Goal: Information Seeking & Learning: Learn about a topic

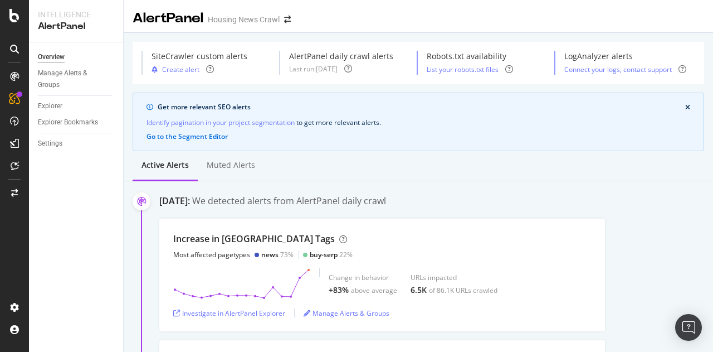
click at [330, 203] on div "We detected alerts from AlertPanel daily crawl" at bounding box center [289, 200] width 194 height 13
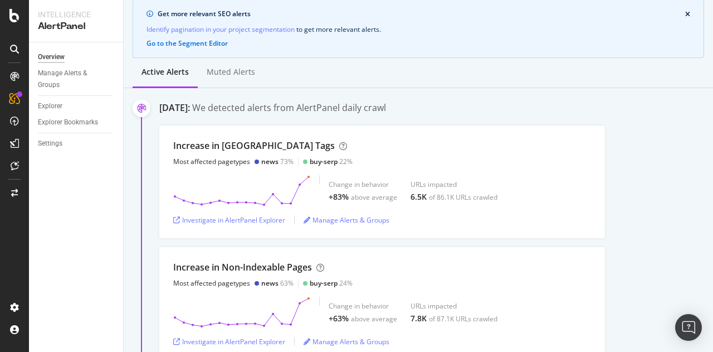
scroll to position [94, 0]
click at [253, 221] on div "Investigate in AlertPanel Explorer" at bounding box center [229, 218] width 112 height 9
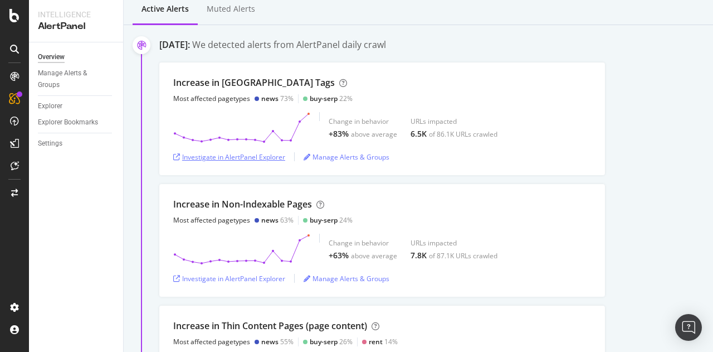
scroll to position [140, 0]
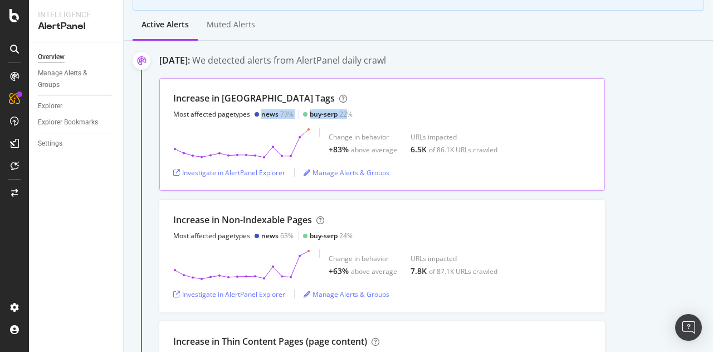
drag, startPoint x: 260, startPoint y: 113, endPoint x: 345, endPoint y: 111, distance: 85.3
click at [345, 111] on div "Most affected pagetypes news 73% buy-serp 22%" at bounding box center [262, 113] width 179 height 9
click at [307, 70] on div "[DATE]: We detected alerts from AlertPanel daily crawl Increase in [GEOGRAPHIC_…" at bounding box center [436, 243] width 554 height 379
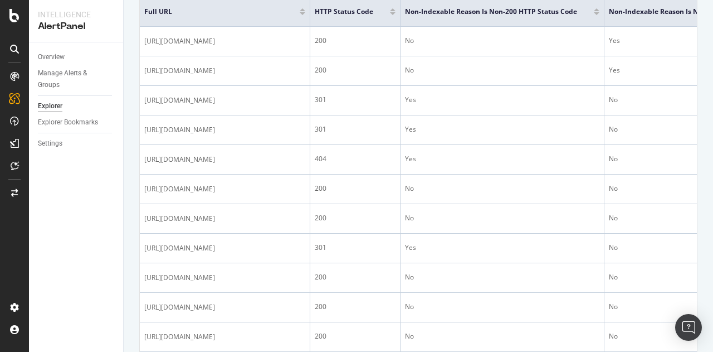
scroll to position [246, 0]
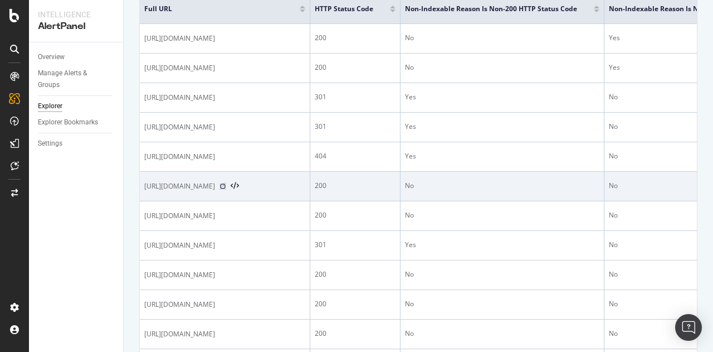
click at [226, 185] on icon at bounding box center [222, 186] width 7 height 7
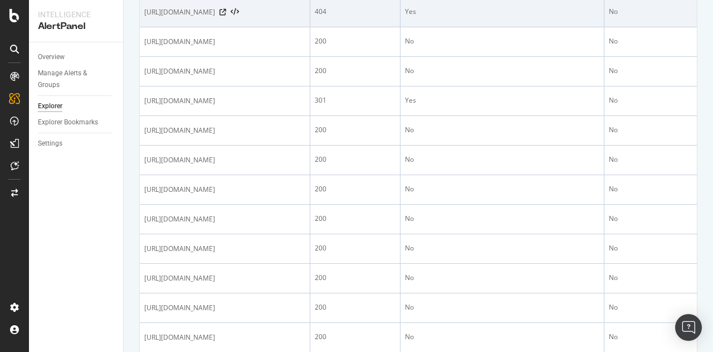
scroll to position [395, 0]
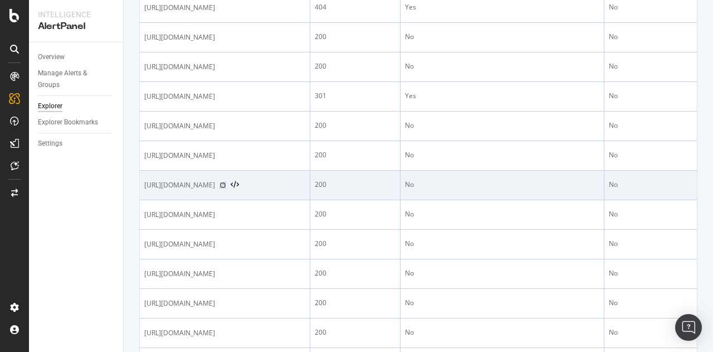
click at [226, 182] on icon at bounding box center [222, 185] width 7 height 7
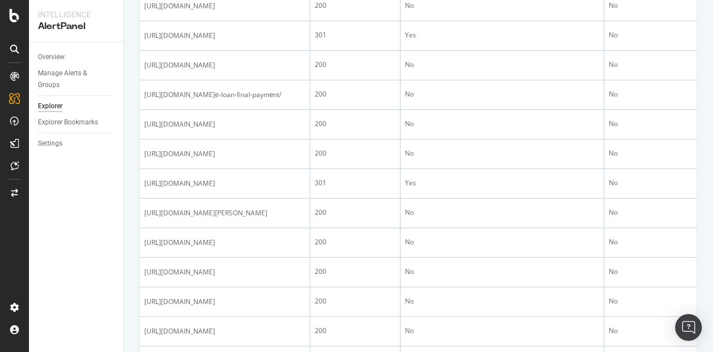
scroll to position [1184, 0]
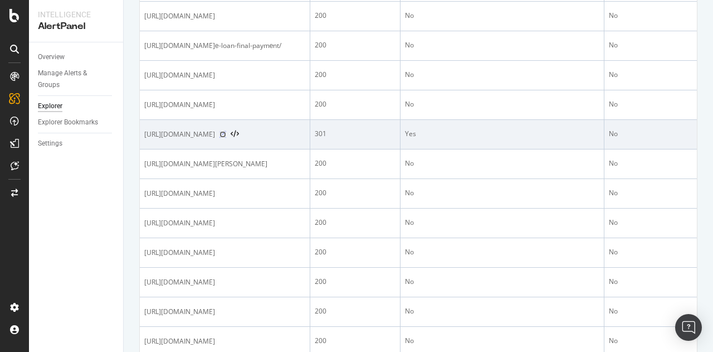
click at [226, 138] on icon at bounding box center [222, 134] width 7 height 7
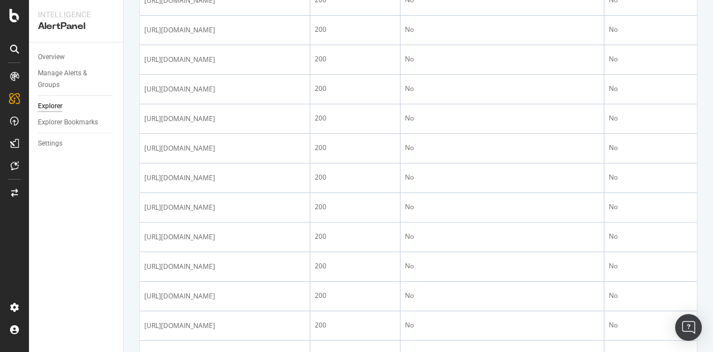
scroll to position [638, 0]
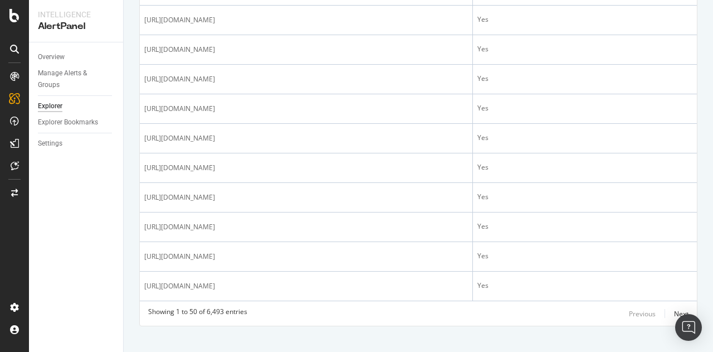
scroll to position [1478, 0]
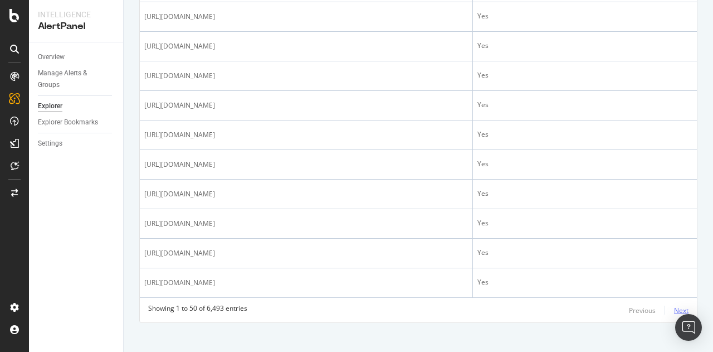
click at [674, 305] on div "Next" at bounding box center [681, 309] width 14 height 9
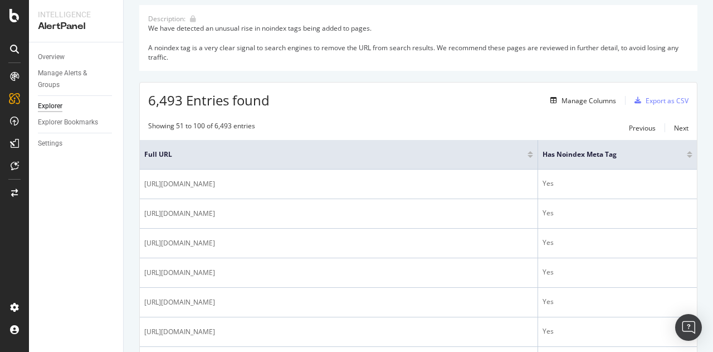
scroll to position [131, 0]
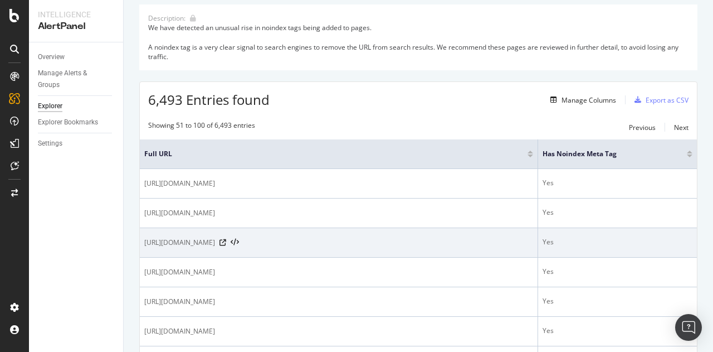
drag, startPoint x: 224, startPoint y: 241, endPoint x: 240, endPoint y: 241, distance: 16.2
click at [215, 241] on span "https://housing.com/news/tag/jharkhand/page/2/" at bounding box center [179, 242] width 71 height 11
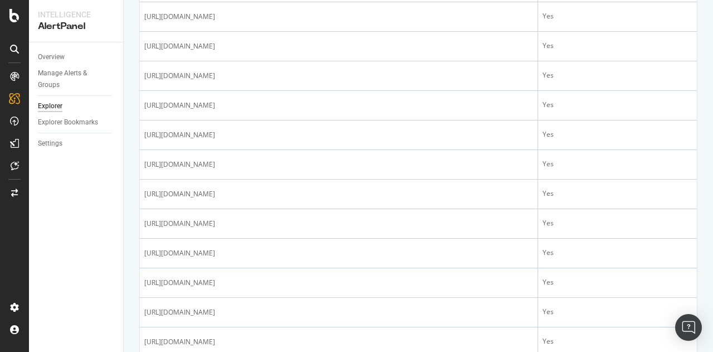
scroll to position [505, 0]
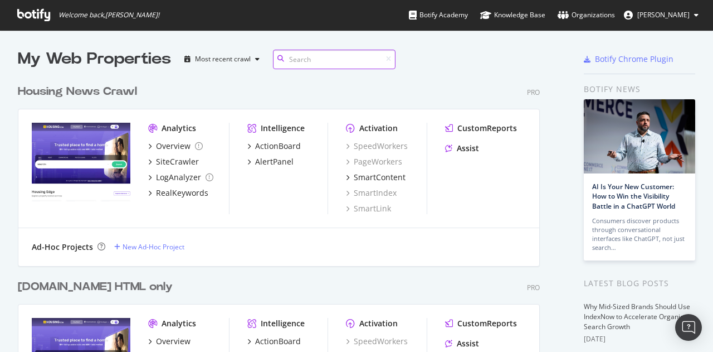
scroll to position [343, 696]
